Goal: Navigation & Orientation: Understand site structure

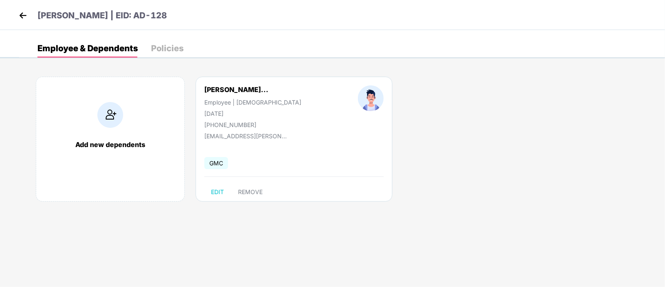
click at [23, 11] on img at bounding box center [23, 15] width 12 height 12
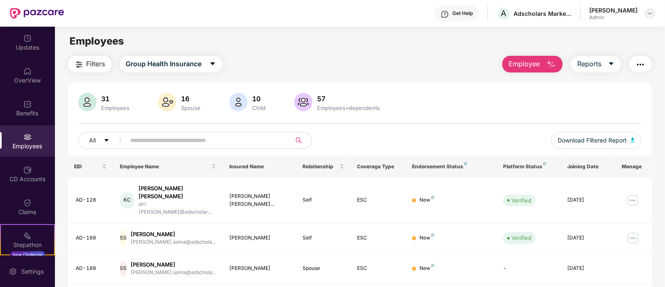
click at [648, 10] on img at bounding box center [650, 13] width 7 height 7
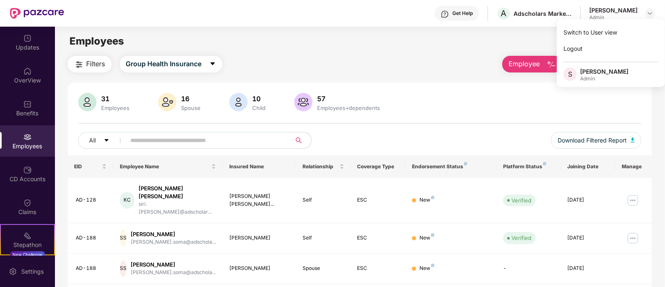
click at [598, 74] on div "[PERSON_NAME]" at bounding box center [604, 71] width 48 height 8
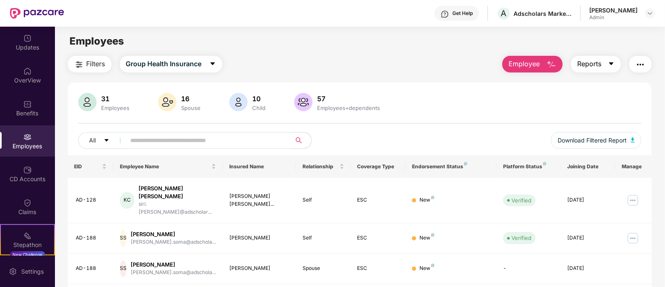
click at [590, 71] on button "Reports" at bounding box center [596, 64] width 50 height 17
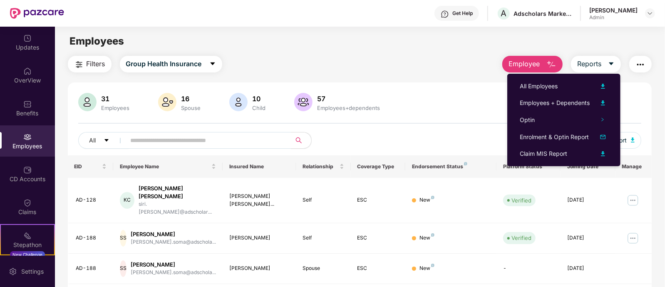
click at [414, 49] on div "Employees" at bounding box center [360, 41] width 610 height 16
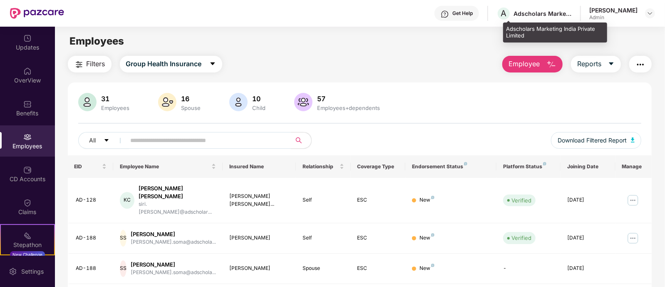
click at [531, 7] on div "A Adscholars Marketing India Private Limited" at bounding box center [534, 13] width 75 height 15
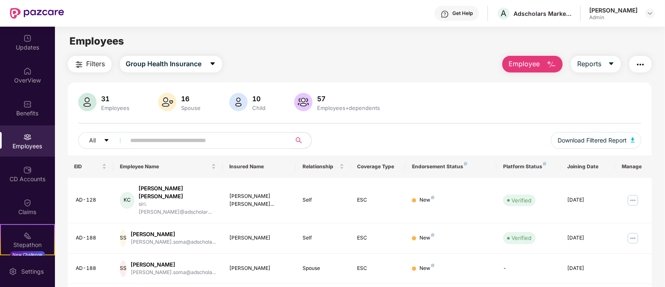
click at [139, 140] on input "text" at bounding box center [205, 140] width 149 height 12
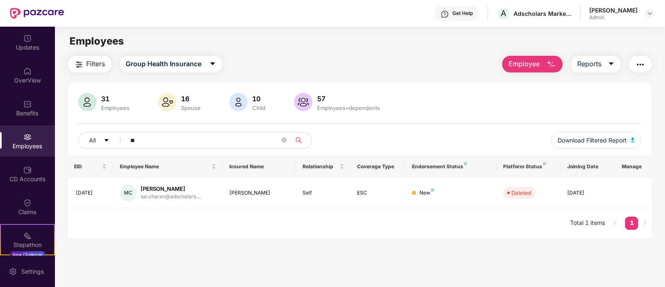
type input "*"
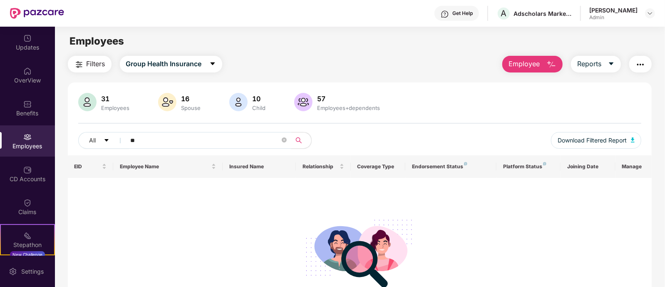
type input "*"
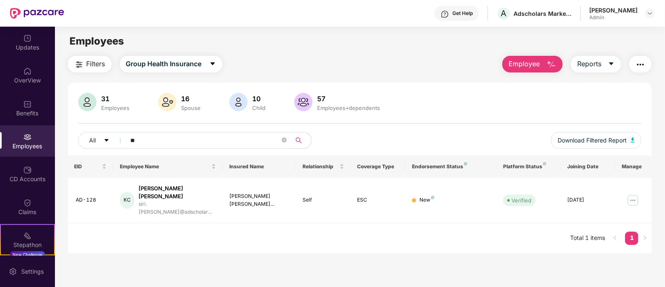
type input "*"
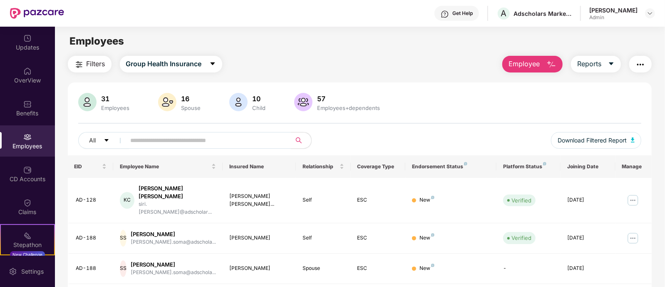
click at [449, 15] on img at bounding box center [445, 14] width 8 height 8
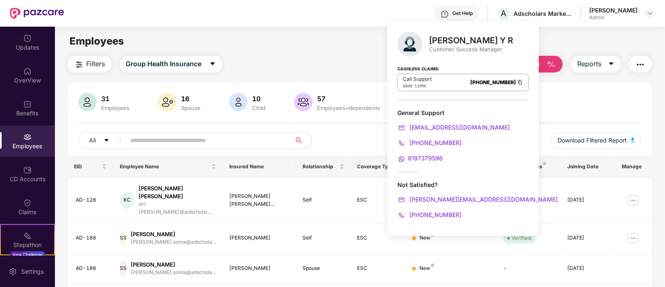
click at [283, 57] on div "Filters Group Health Insurance Employee Reports" at bounding box center [360, 64] width 584 height 17
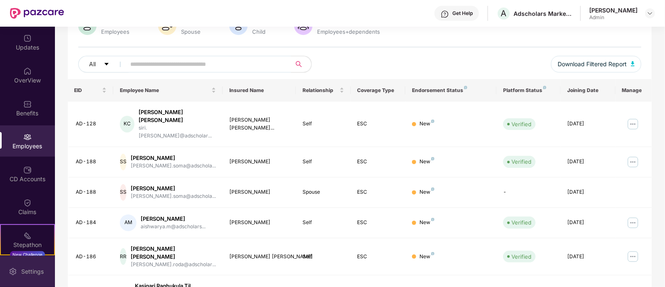
scroll to position [156, 0]
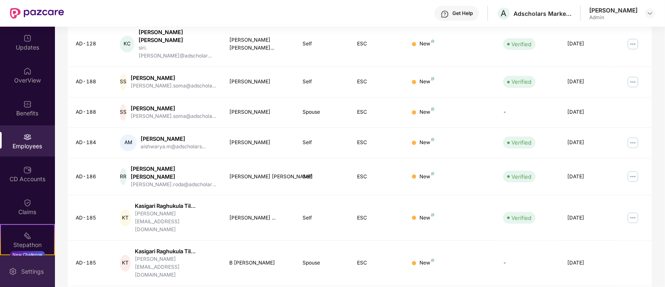
click at [32, 275] on div "Settings" at bounding box center [32, 271] width 27 height 8
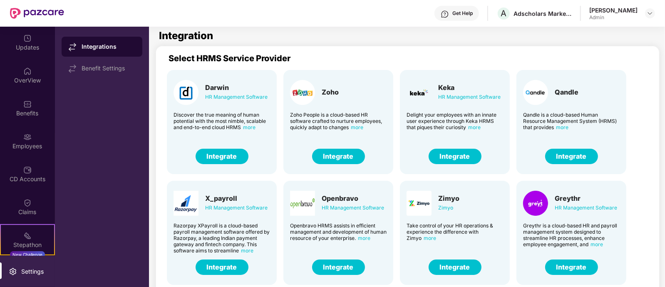
click at [456, 154] on button "Integrate" at bounding box center [455, 156] width 53 height 15
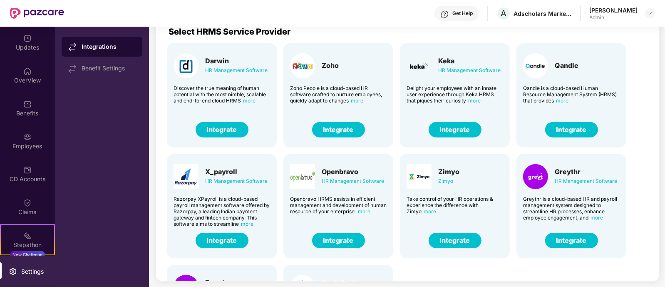
scroll to position [52, 0]
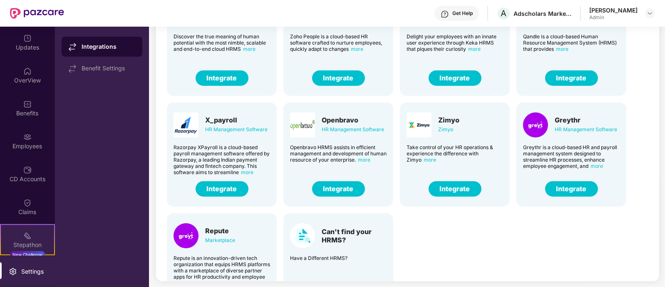
click at [23, 232] on img at bounding box center [27, 235] width 8 height 8
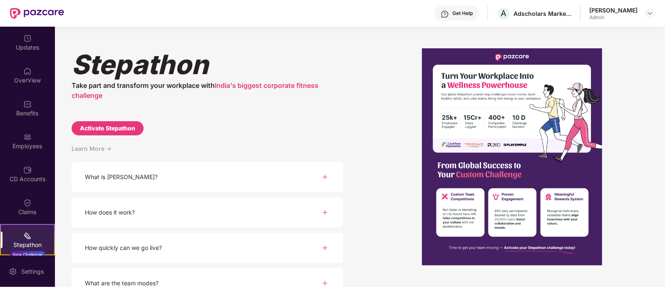
click at [189, 176] on div "What is Stepathon?" at bounding box center [208, 177] width 272 height 30
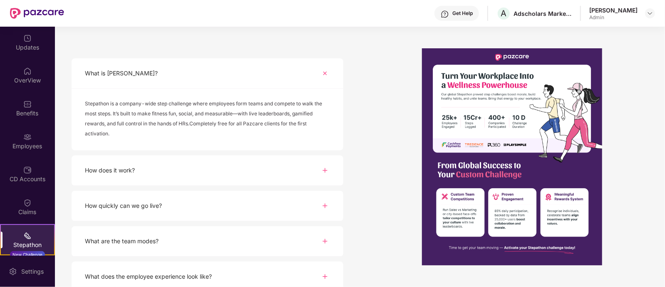
scroll to position [104, 0]
click at [191, 169] on div "How does it work?" at bounding box center [208, 170] width 272 height 30
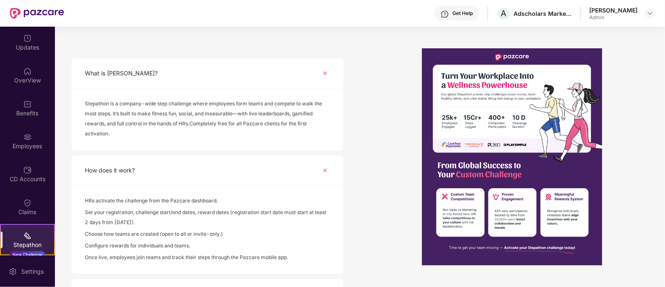
scroll to position [208, 0]
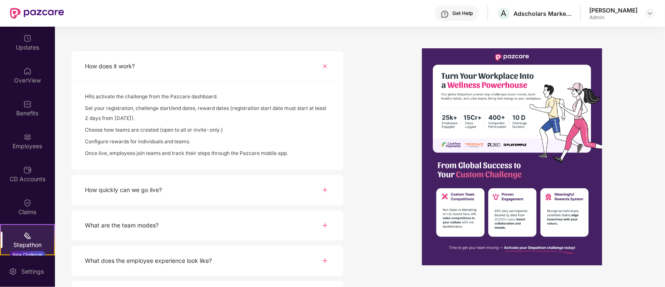
click at [237, 198] on div "How quickly can we go live?" at bounding box center [208, 190] width 272 height 30
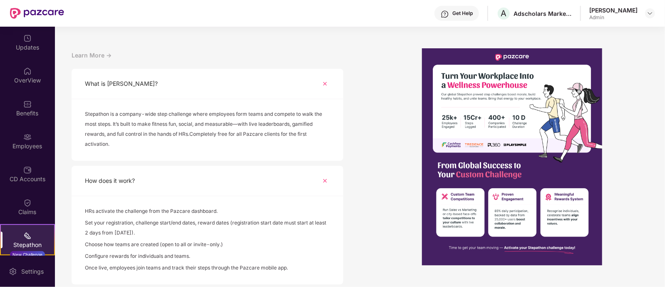
scroll to position [0, 0]
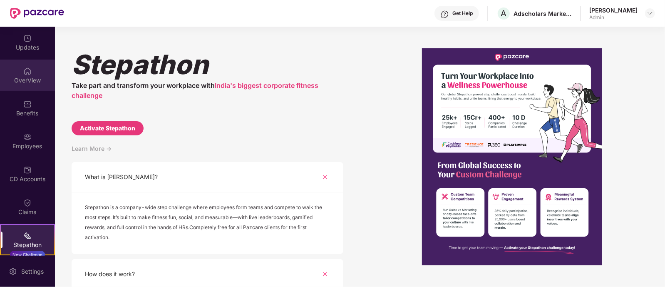
click at [19, 74] on div "OverView" at bounding box center [27, 75] width 55 height 31
